Goal: Information Seeking & Learning: Understand process/instructions

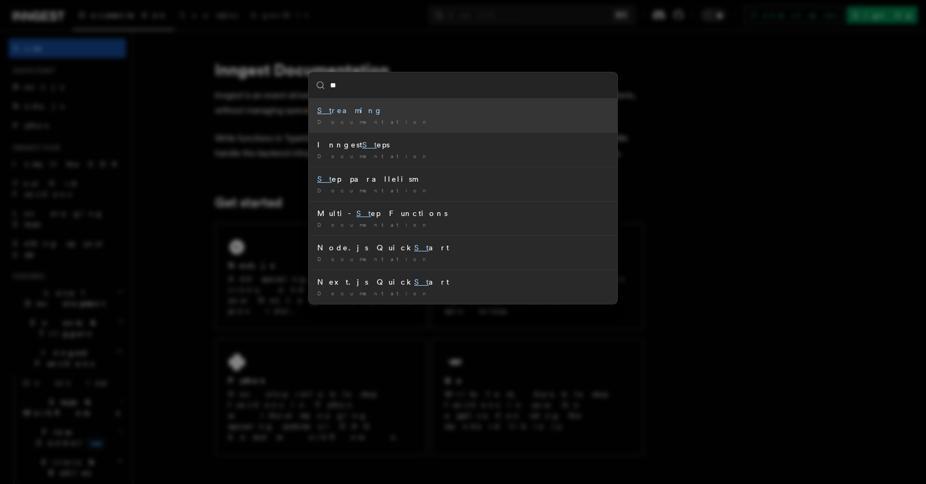
type input "***"
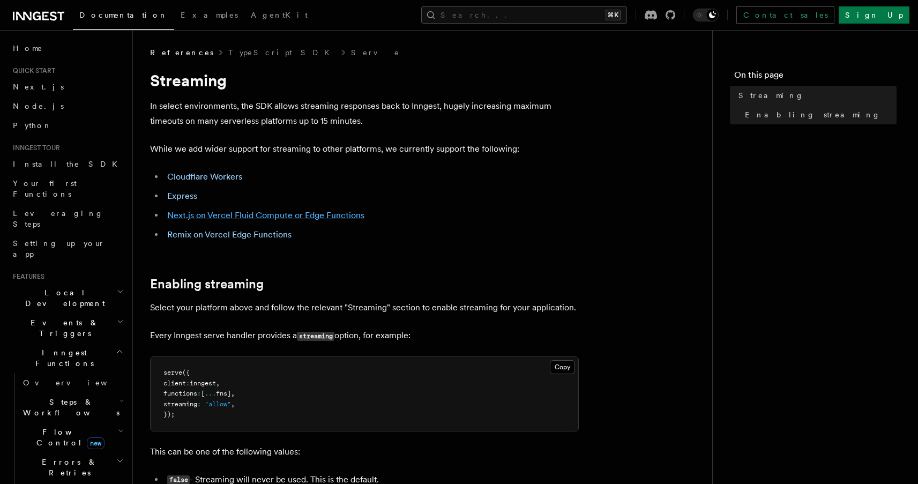
click at [261, 219] on link "Next.js on Vercel Fluid Compute or Edge Functions" at bounding box center [265, 215] width 197 height 10
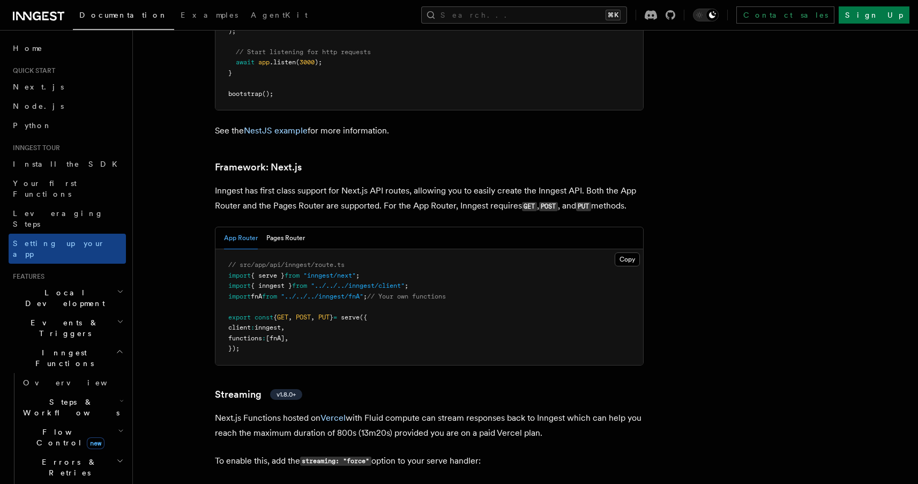
scroll to position [6954, 0]
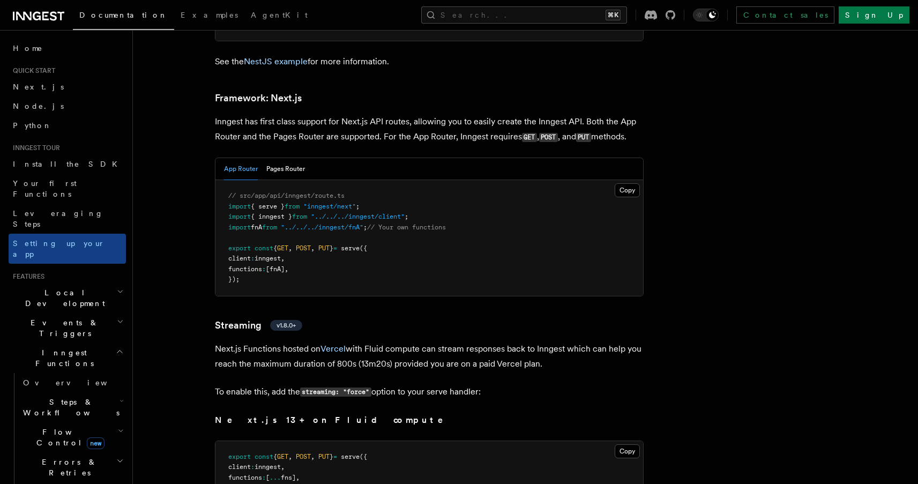
click at [350, 318] on h3 "Streaming v1.8.0+" at bounding box center [429, 325] width 429 height 15
click at [230, 318] on link "Streaming v1.8.0+" at bounding box center [258, 325] width 87 height 15
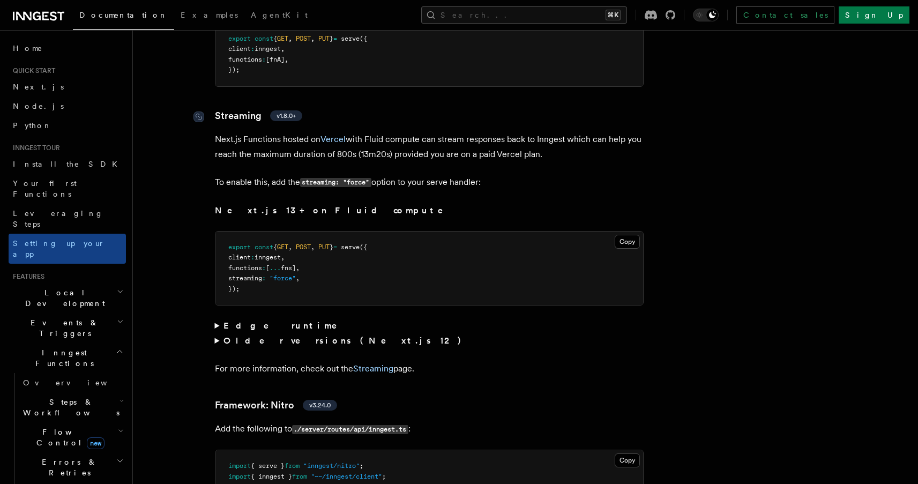
scroll to position [7180, 0]
